Goal: Book appointment/travel/reservation

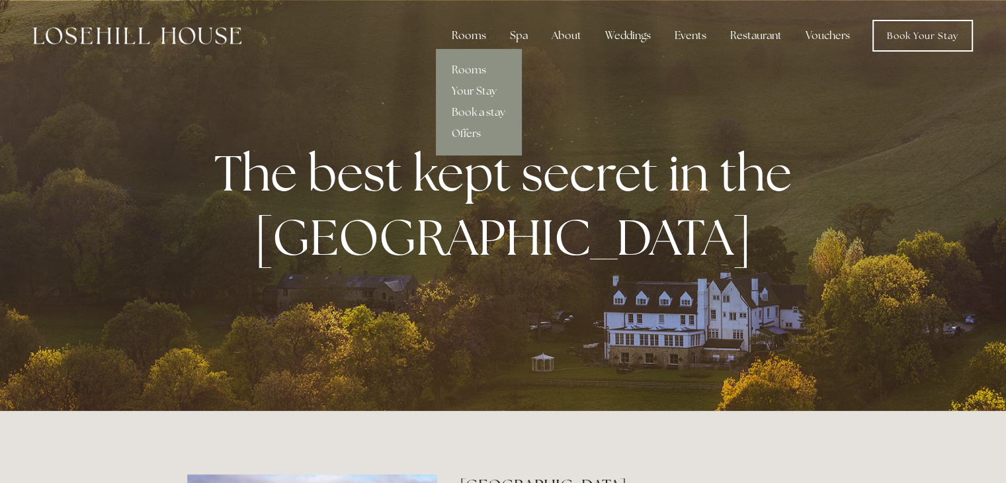
click at [462, 35] on div "Rooms" at bounding box center [469, 35] width 56 height 26
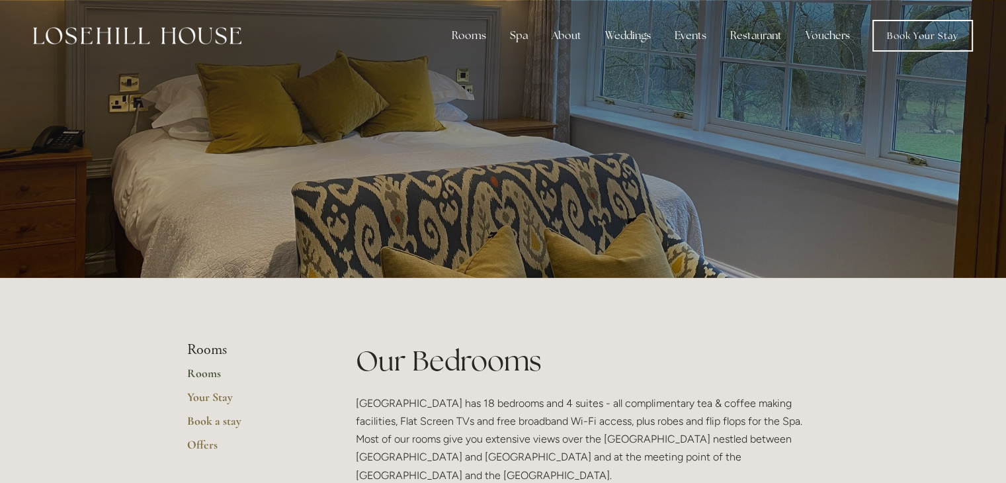
drag, startPoint x: 1005, startPoint y: 50, endPoint x: 1004, endPoint y: 96, distance: 46.3
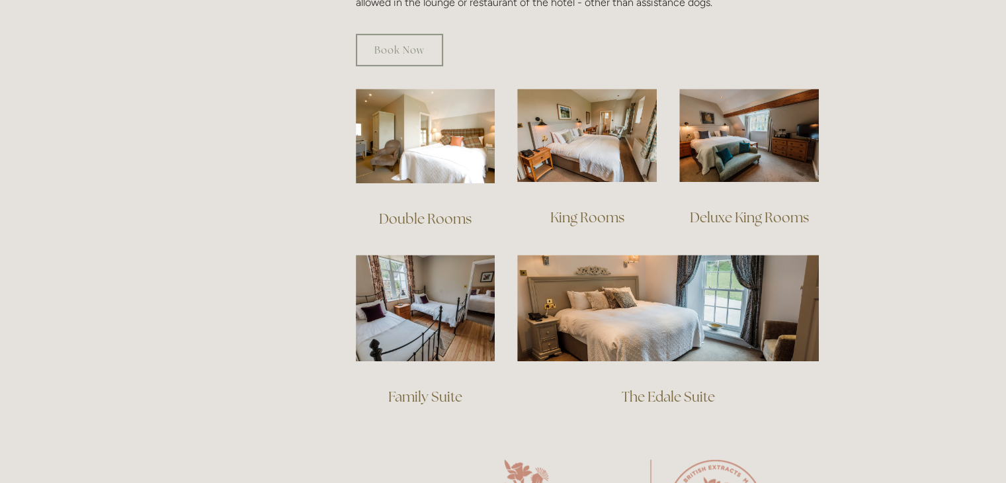
scroll to position [887, 0]
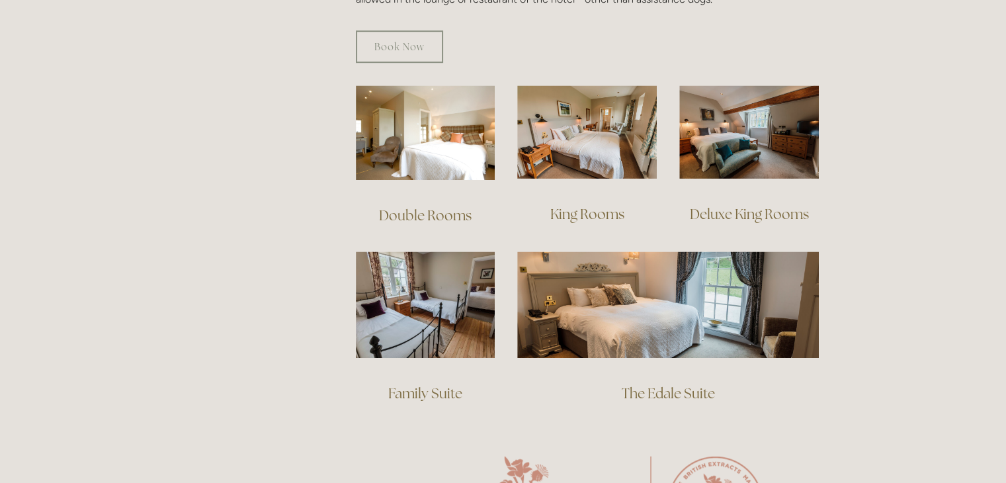
click at [420, 206] on link "Double Rooms" at bounding box center [425, 215] width 93 height 18
click at [579, 205] on link "King Rooms" at bounding box center [587, 214] width 74 height 18
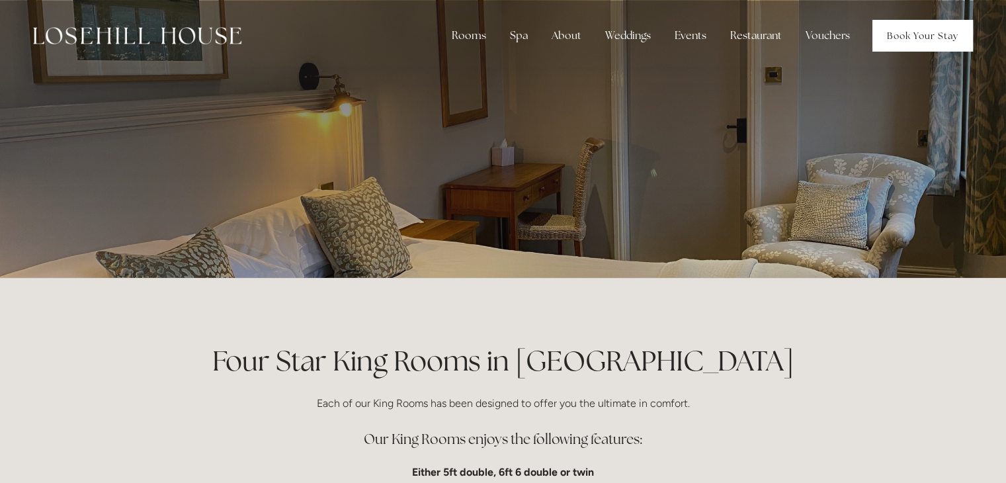
click at [934, 32] on link "Book Your Stay" at bounding box center [922, 36] width 100 height 32
